Goal: Complete Application Form: Complete application form

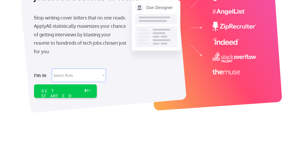
scroll to position [83, 0]
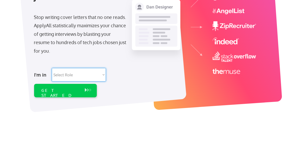
click at [100, 69] on select "Select Role Software Engineering Product Management Customer Success Sales UI/U…" at bounding box center [79, 75] width 54 height 14
select select ""sales0""
click at [52, 68] on select "Select Role Software Engineering Product Management Customer Success Sales UI/U…" at bounding box center [79, 75] width 54 height 14
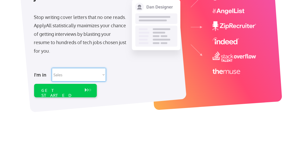
select select ""sales0""
click at [64, 92] on div "GET STARTED" at bounding box center [60, 93] width 38 height 10
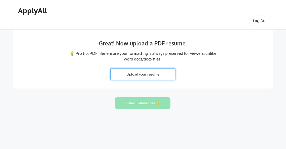
click at [150, 75] on input "file" at bounding box center [143, 74] width 65 height 11
type input "C:\fakepath\[PERSON_NAME] Resume 2025.docx"
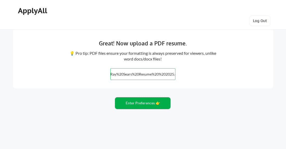
click at [143, 101] on button "Enter Preferences 👉" at bounding box center [142, 104] width 55 height 12
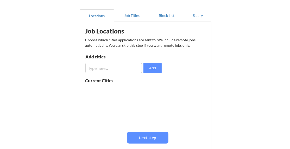
scroll to position [43, 0]
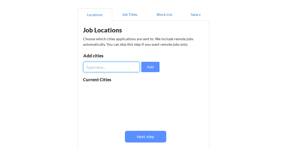
click at [110, 63] on input "input" at bounding box center [111, 67] width 57 height 10
type input "Riverside, Ca"
click at [154, 69] on button "Add" at bounding box center [150, 67] width 18 height 10
click at [109, 66] on input "input" at bounding box center [111, 67] width 57 height 10
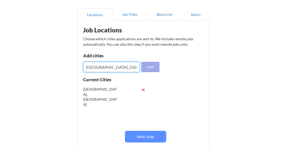
type input "Corona, CA"
click at [151, 69] on button "Add" at bounding box center [150, 67] width 18 height 10
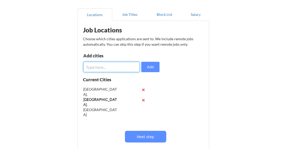
click at [103, 68] on input "input" at bounding box center [111, 67] width 57 height 10
type input "Moreno Valley, CA"
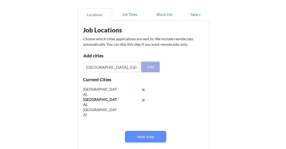
click at [151, 69] on button "Add" at bounding box center [150, 67] width 18 height 10
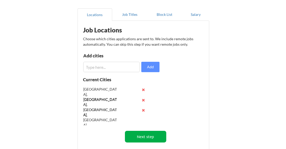
click at [146, 137] on button "Next step" at bounding box center [145, 137] width 41 height 12
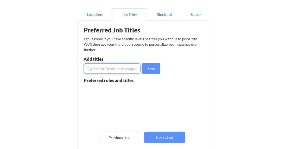
click at [125, 69] on input "input" at bounding box center [112, 68] width 57 height 10
type input "S"
type input "National Sales Manager"
click at [149, 70] on button "Save" at bounding box center [151, 68] width 18 height 10
click at [121, 69] on input "input" at bounding box center [112, 68] width 57 height 10
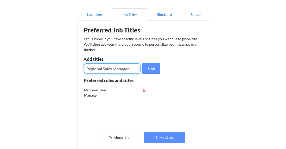
type input "Regional Sales Manager"
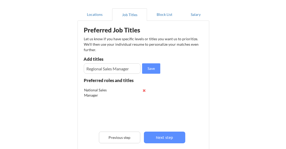
click at [177, 76] on div "Preferred Job Titles Let us know if you have specific levels or titles you want…" at bounding box center [144, 95] width 129 height 145
click at [156, 71] on button "Save" at bounding box center [151, 68] width 18 height 10
click at [117, 70] on input "input" at bounding box center [112, 68] width 57 height 10
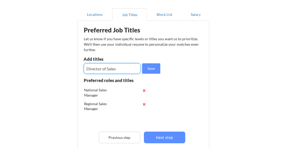
type input "Director of Sales"
click at [193, 80] on div "Preferred Job Titles Let us know if you have specific levels or titles you want…" at bounding box center [144, 95] width 129 height 145
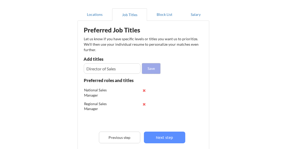
click at [155, 69] on button "Save" at bounding box center [151, 68] width 18 height 10
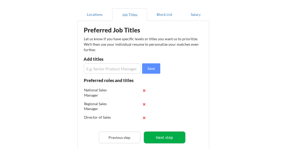
click at [167, 138] on button "Next step" at bounding box center [164, 138] width 41 height 12
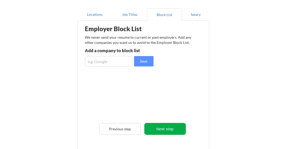
click at [169, 130] on button "Next step" at bounding box center [164, 129] width 41 height 12
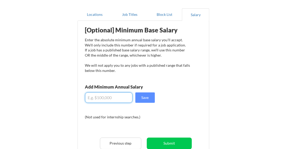
click at [109, 97] on input "input" at bounding box center [108, 98] width 47 height 10
type input "$150,000.00"
click at [149, 96] on button "Save" at bounding box center [145, 98] width 20 height 10
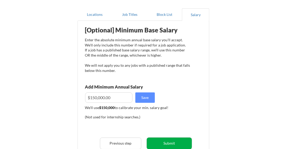
click at [167, 142] on button "Submit" at bounding box center [169, 144] width 45 height 12
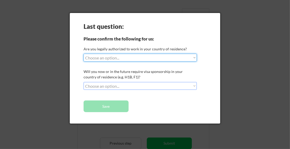
click at [120, 58] on select "Choose an option... Yes, I am a US Citizen Yes, I am a Canadian Citizen Yes, I …" at bounding box center [140, 58] width 113 height 8
select select ""yes__i_am_a_us_citizen""
click at [84, 54] on select "Choose an option... Yes, I am a US Citizen Yes, I am a Canadian Citizen Yes, I …" at bounding box center [140, 58] width 113 height 8
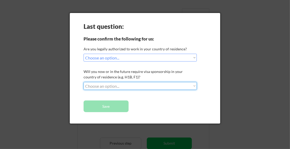
click at [111, 84] on select "Choose an option... No, I will not need sponsorship Yes, I will need sponsorship" at bounding box center [140, 86] width 113 height 8
select select ""no__i_will_not_need_sponsorship""
click at [84, 82] on select "Choose an option... No, I will not need sponsorship Yes, I will need sponsorship" at bounding box center [140, 86] width 113 height 8
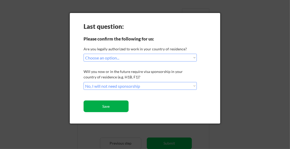
click at [104, 109] on button "Save" at bounding box center [106, 107] width 45 height 12
